Goal: Task Accomplishment & Management: Complete application form

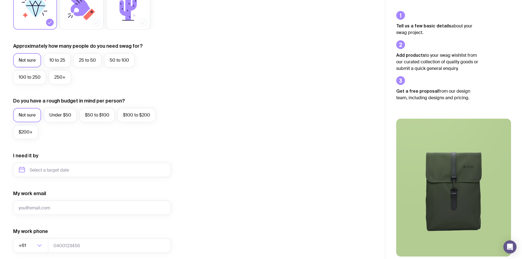
scroll to position [137, 0]
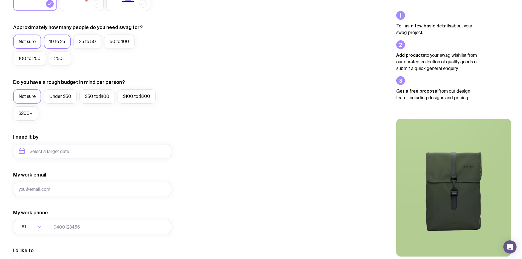
click at [57, 41] on label "10 to 25" at bounding box center [57, 41] width 27 height 14
click at [0, 0] on input "10 to 25" at bounding box center [0, 0] width 0 height 0
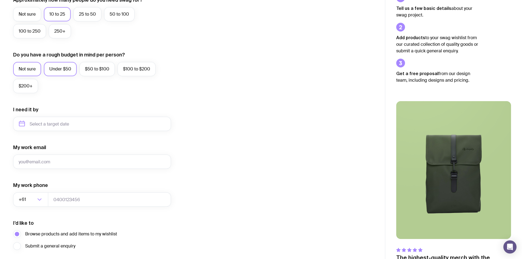
click at [59, 69] on label "Under $50" at bounding box center [60, 69] width 33 height 14
click at [0, 0] on input "Under $50" at bounding box center [0, 0] width 0 height 0
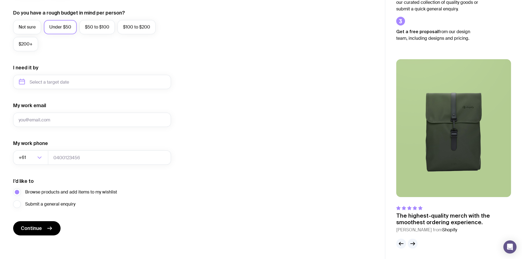
scroll to position [207, 0]
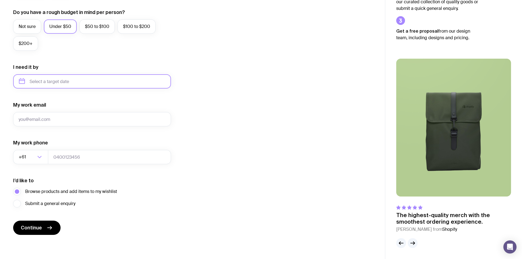
click at [66, 83] on input "text" at bounding box center [92, 81] width 158 height 14
click at [51, 149] on button "Nov" at bounding box center [48, 148] width 20 height 11
type input "[DATE]"
click at [56, 121] on input "My work email" at bounding box center [92, 119] width 158 height 14
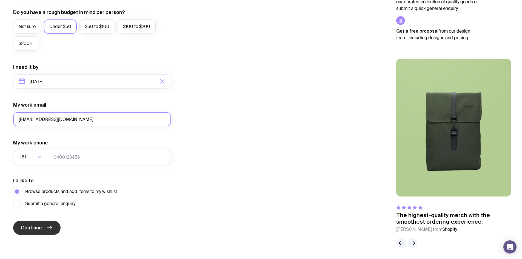
type input "[EMAIL_ADDRESS][DOMAIN_NAME]"
click at [43, 225] on button "Continue" at bounding box center [36, 227] width 47 height 14
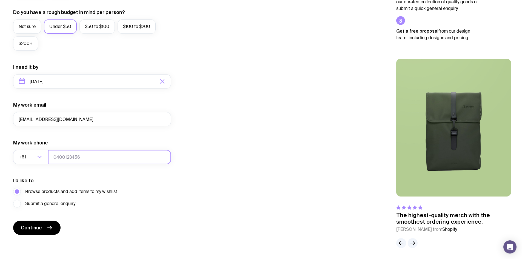
click at [131, 155] on input "tel" at bounding box center [109, 157] width 123 height 14
type input "041458858"
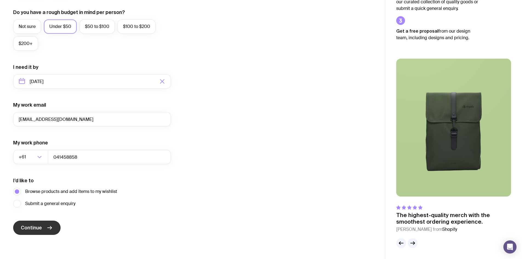
click at [45, 231] on button "Continue" at bounding box center [36, 227] width 47 height 14
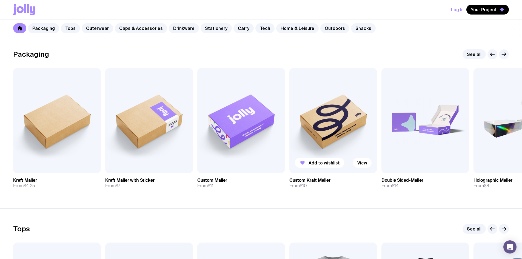
scroll to position [82, 0]
click at [153, 118] on img at bounding box center [149, 120] width 88 height 105
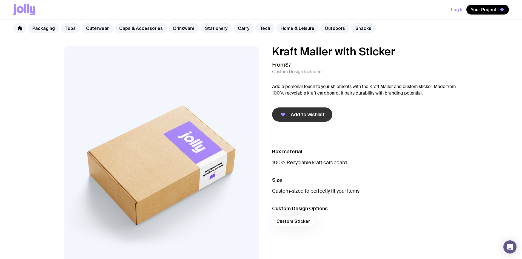
click at [302, 114] on span "Add to wishlist" at bounding box center [308, 114] width 34 height 7
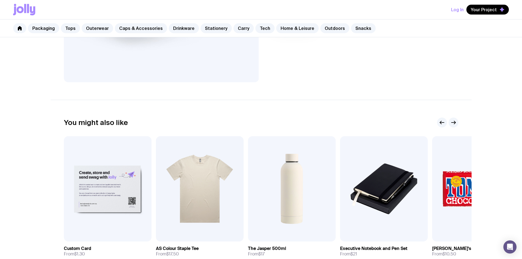
scroll to position [192, 0]
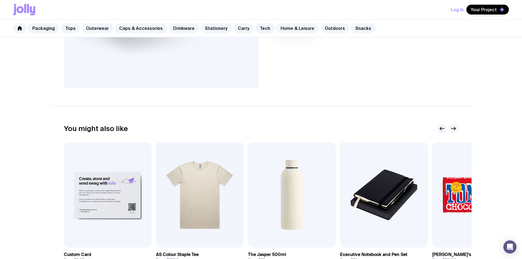
click at [453, 125] on icon "button" at bounding box center [453, 128] width 7 height 7
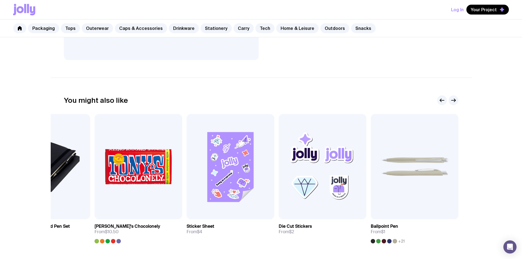
scroll to position [246, 0]
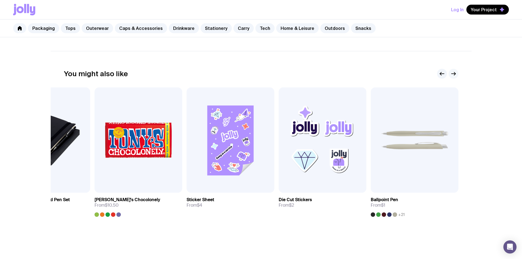
click at [455, 73] on icon "button" at bounding box center [454, 73] width 1 height 3
click at [454, 75] on icon "button" at bounding box center [454, 73] width 1 height 3
click at [443, 75] on icon "button" at bounding box center [441, 73] width 7 height 7
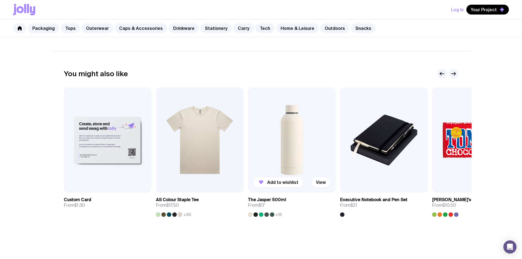
click at [287, 140] on img at bounding box center [292, 139] width 88 height 105
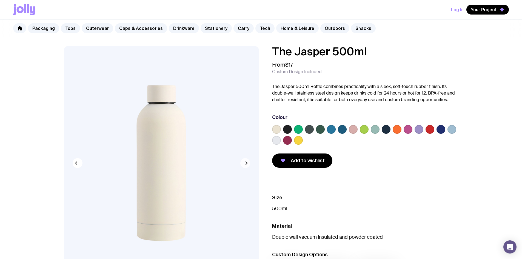
click at [247, 166] on icon "button" at bounding box center [245, 163] width 7 height 7
click at [247, 164] on icon "button" at bounding box center [245, 163] width 7 height 7
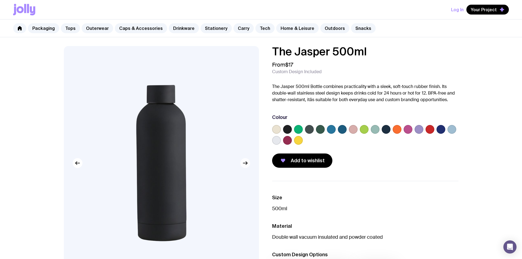
click at [247, 164] on icon "button" at bounding box center [245, 163] width 7 height 7
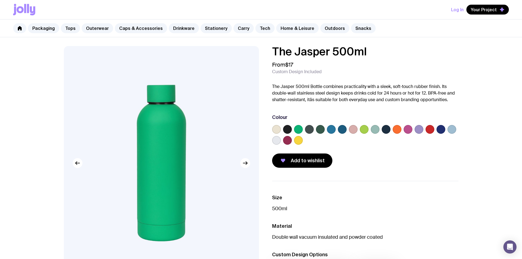
click at [284, 130] on label at bounding box center [287, 129] width 9 height 9
click at [0, 0] on input "radio" at bounding box center [0, 0] width 0 height 0
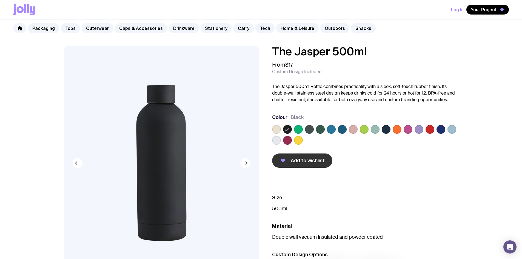
click at [310, 160] on span "Add to wishlist" at bounding box center [308, 160] width 34 height 7
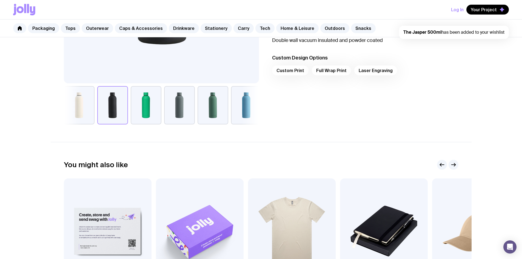
scroll to position [274, 0]
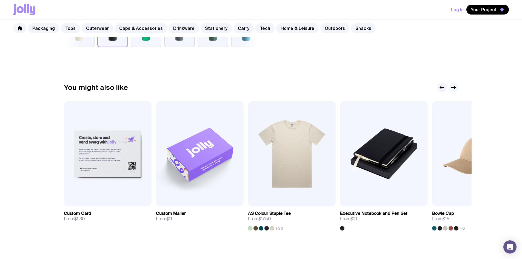
click at [455, 88] on icon "button" at bounding box center [453, 87] width 7 height 7
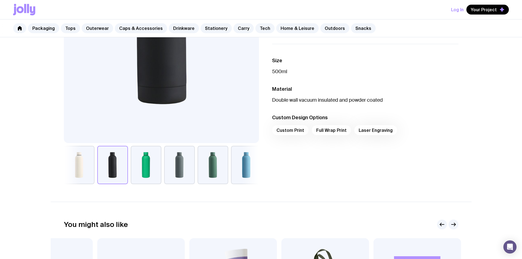
scroll to position [0, 0]
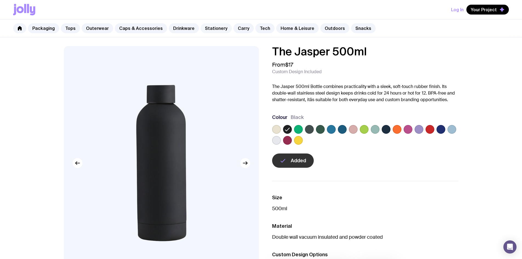
click at [211, 27] on link "Stationery" at bounding box center [215, 28] width 31 height 10
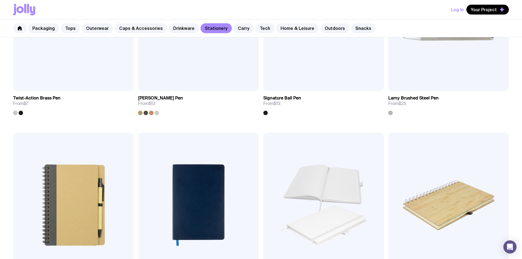
scroll to position [383, 0]
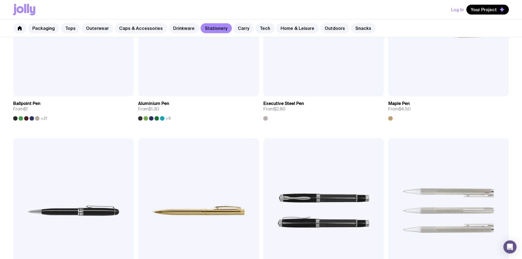
scroll to position [181, 0]
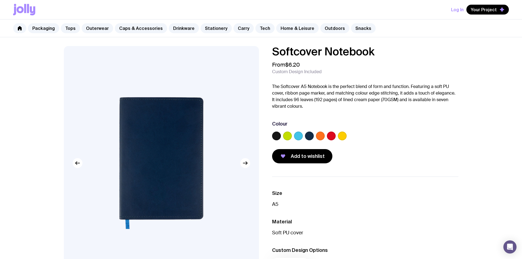
click at [272, 135] on label at bounding box center [276, 135] width 9 height 9
click at [0, 0] on input "radio" at bounding box center [0, 0] width 0 height 0
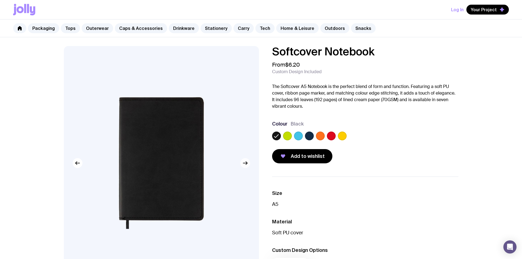
click at [244, 162] on icon "button" at bounding box center [245, 163] width 7 height 7
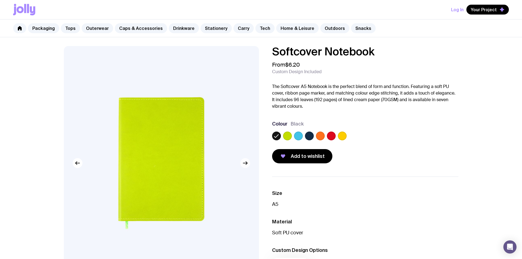
click at [244, 162] on icon "button" at bounding box center [245, 163] width 7 height 7
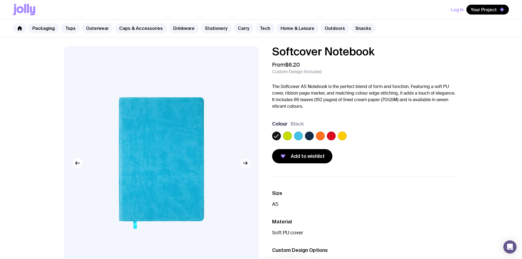
click at [244, 162] on icon "button" at bounding box center [245, 163] width 7 height 7
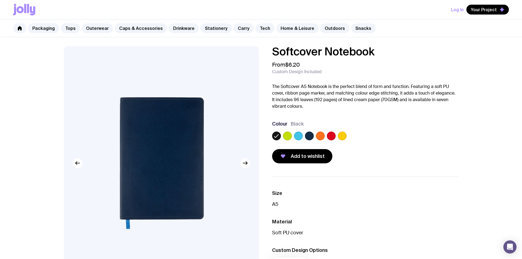
click at [244, 162] on icon "button" at bounding box center [245, 163] width 7 height 7
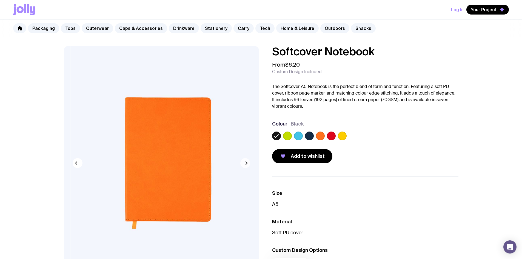
click at [244, 162] on icon "button" at bounding box center [245, 163] width 7 height 7
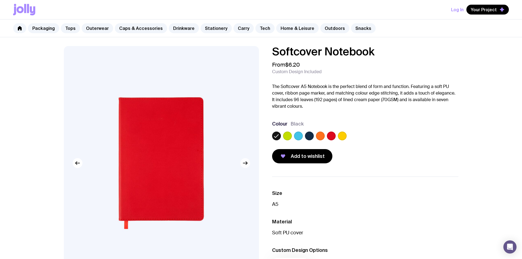
click at [244, 162] on icon "button" at bounding box center [245, 163] width 7 height 7
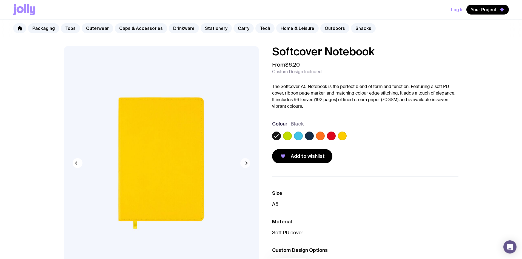
click at [244, 162] on icon "button" at bounding box center [245, 163] width 7 height 7
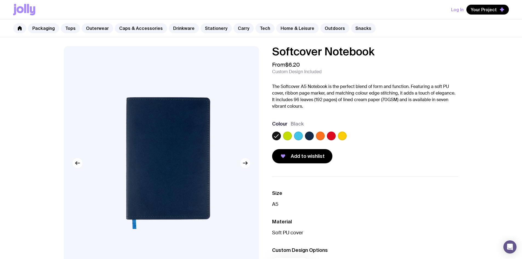
click at [244, 162] on icon "button" at bounding box center [245, 163] width 7 height 7
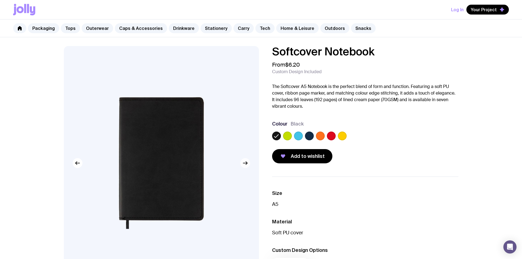
click at [244, 162] on icon "button" at bounding box center [245, 163] width 7 height 7
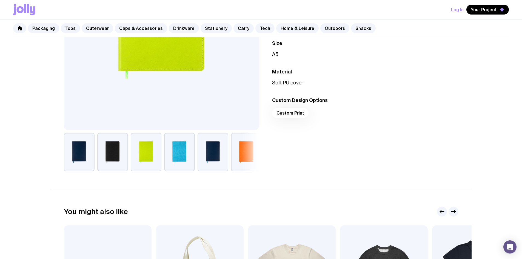
scroll to position [55, 0]
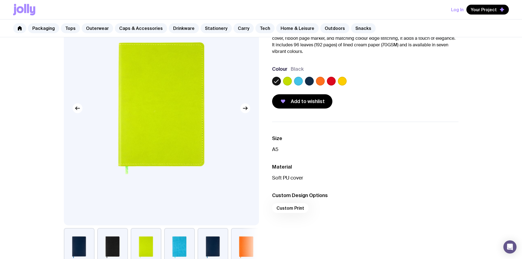
scroll to position [181, 0]
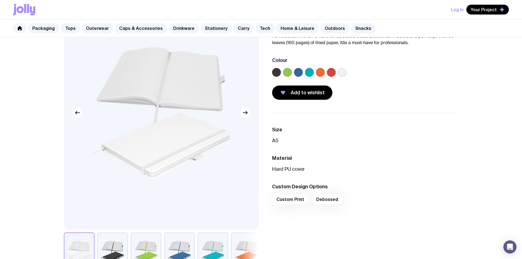
scroll to position [55, 0]
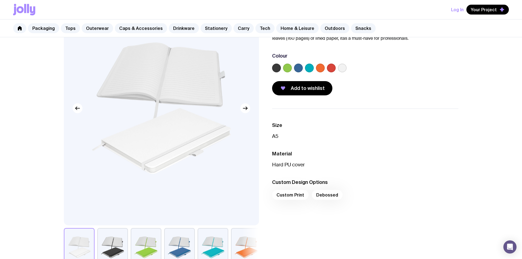
click at [278, 68] on label at bounding box center [276, 68] width 9 height 9
click at [0, 0] on input "radio" at bounding box center [0, 0] width 0 height 0
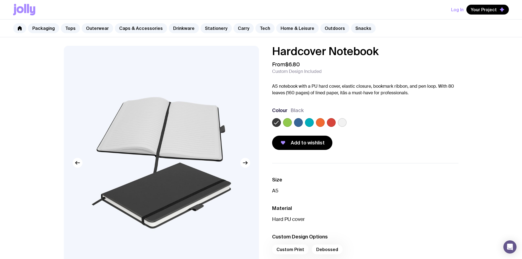
scroll to position [0, 0]
click at [304, 145] on span "Add to wishlist" at bounding box center [308, 143] width 34 height 7
click at [236, 26] on link "Carry" at bounding box center [243, 28] width 20 height 10
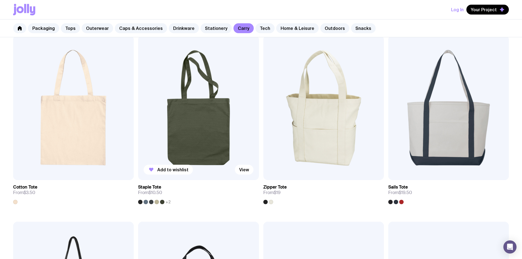
scroll to position [110, 0]
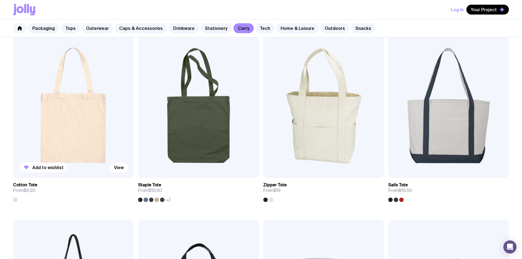
click at [45, 165] on span "Add to wishlist" at bounding box center [47, 167] width 31 height 5
click at [445, 32] on span "Cotton Tote has been added to your wishlist" at bounding box center [460, 32] width 87 height 6
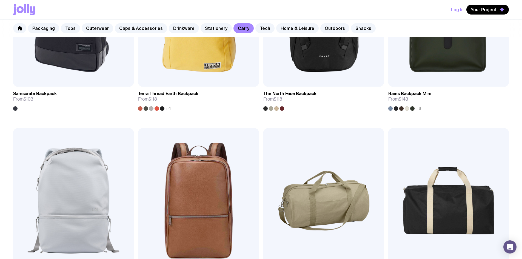
scroll to position [750, 0]
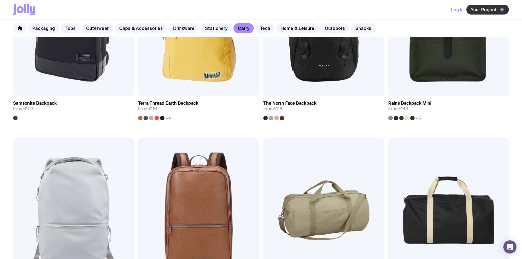
click at [492, 10] on span "Your Project" at bounding box center [483, 9] width 26 height 5
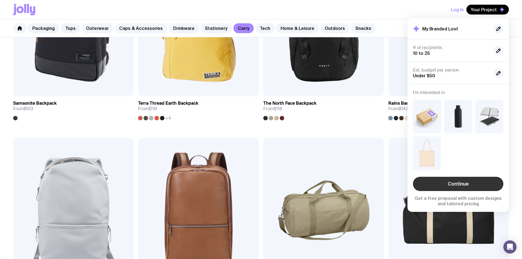
click at [467, 184] on link "Continue" at bounding box center [458, 184] width 90 height 14
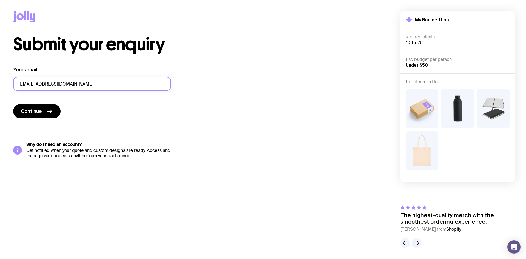
click at [54, 88] on input "[EMAIL_ADDRESS][DOMAIN_NAME]" at bounding box center [92, 84] width 158 height 14
type input "[EMAIL_ADDRESS][DOMAIN_NAME]"
click at [48, 111] on icon "submit" at bounding box center [49, 111] width 7 height 7
